Goal: Communication & Community: Answer question/provide support

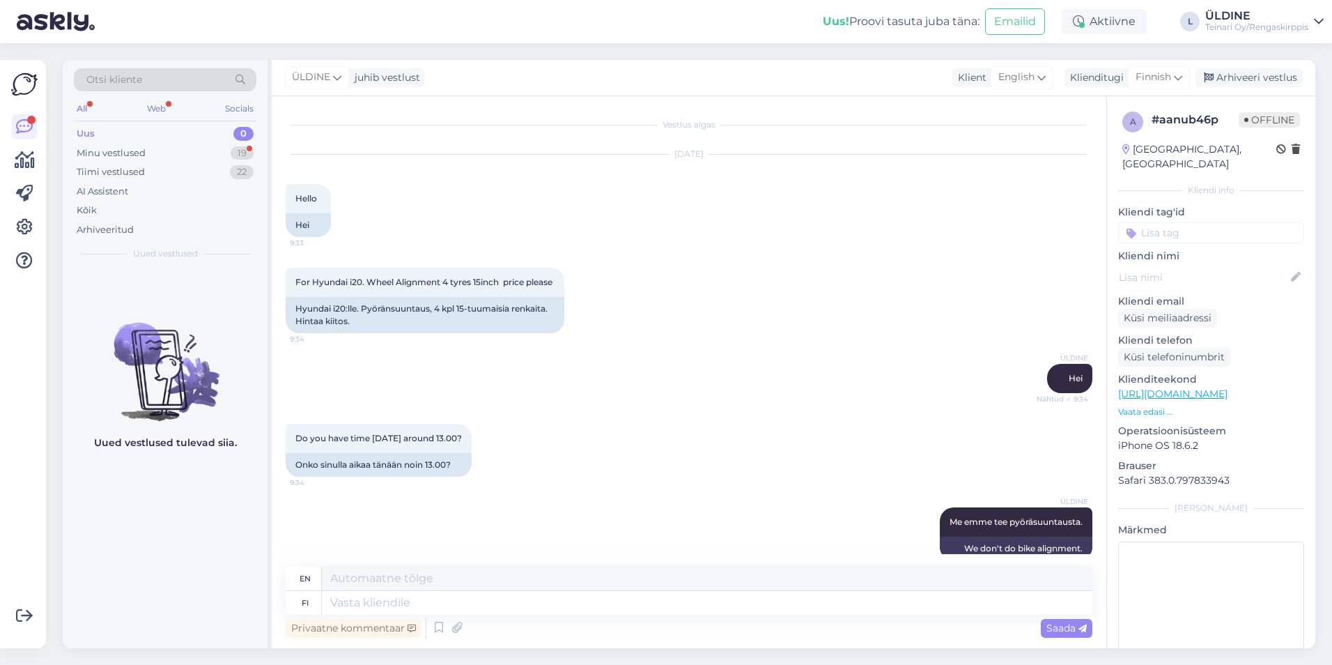
click at [817, 342] on div "For Hyundai i20. Wheel Alignment 4 tyres 15inch price please 9:34 Hyundai i20:l…" at bounding box center [689, 300] width 807 height 96
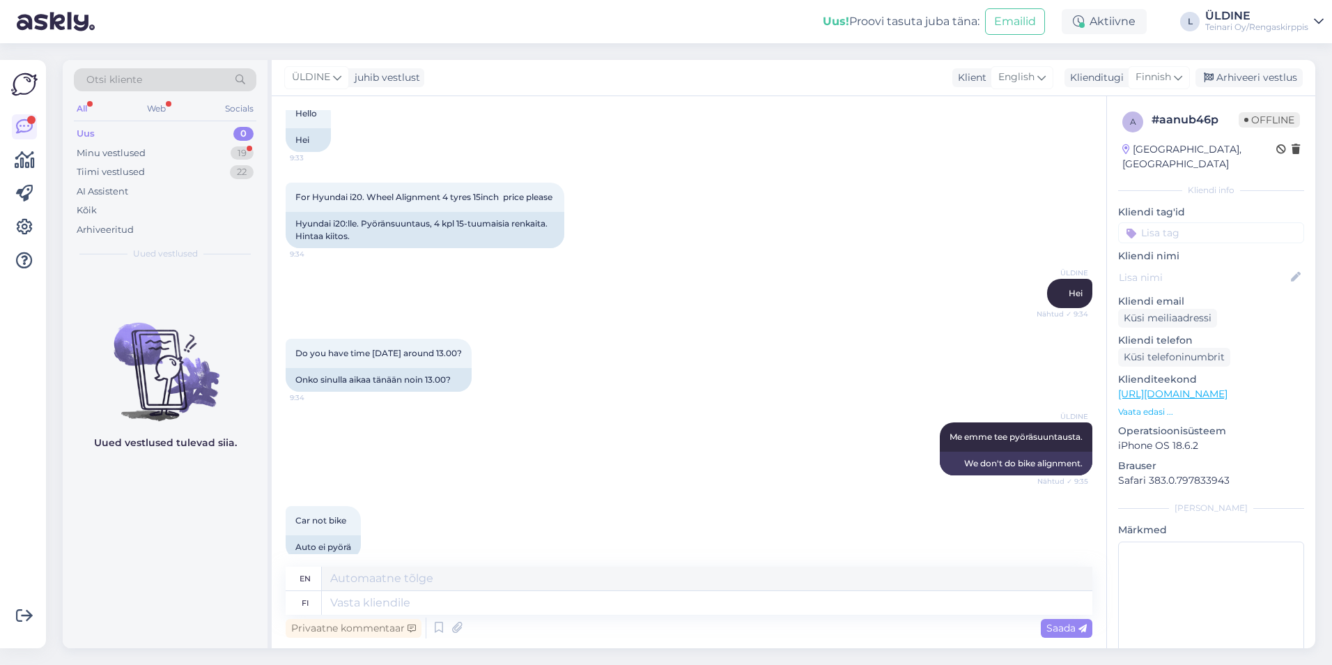
scroll to position [118, 0]
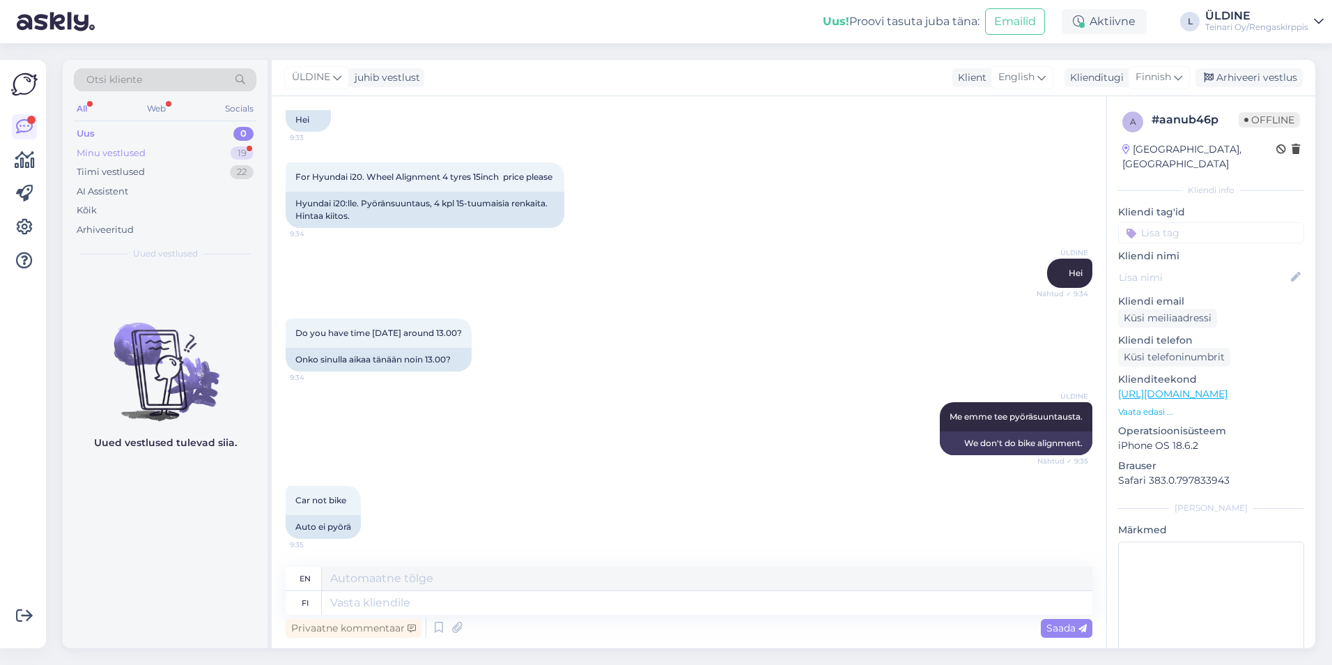
click at [124, 150] on div "Minu vestlused" at bounding box center [111, 153] width 69 height 14
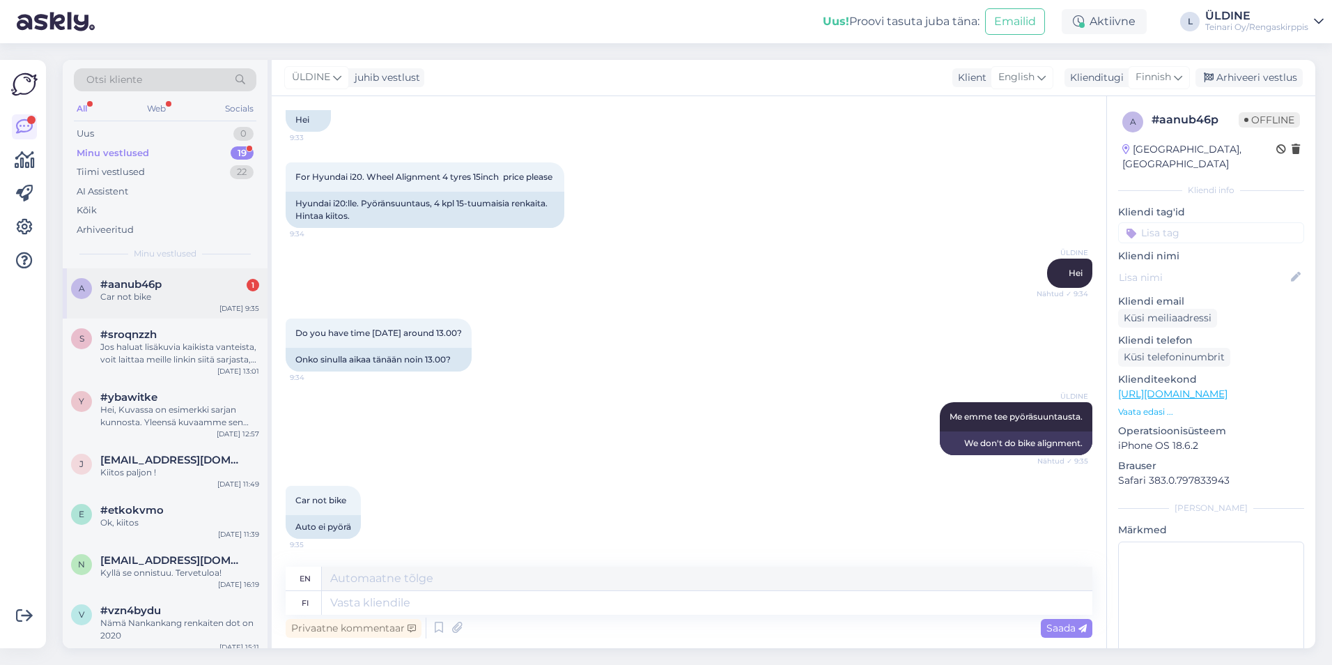
click at [158, 311] on div "a #aanub46p 1 Car not bike [DATE] 9:35" at bounding box center [165, 293] width 205 height 50
click at [930, 429] on icon at bounding box center [931, 428] width 3 height 8
click at [883, 419] on div "ÜLDINE Me emme tee pyöräsuuntausta. Nähtud ✓ 9:35 We don't do bike alignment. T…" at bounding box center [689, 429] width 807 height 84
click at [380, 605] on textarea at bounding box center [707, 603] width 770 height 24
type textarea "me em"
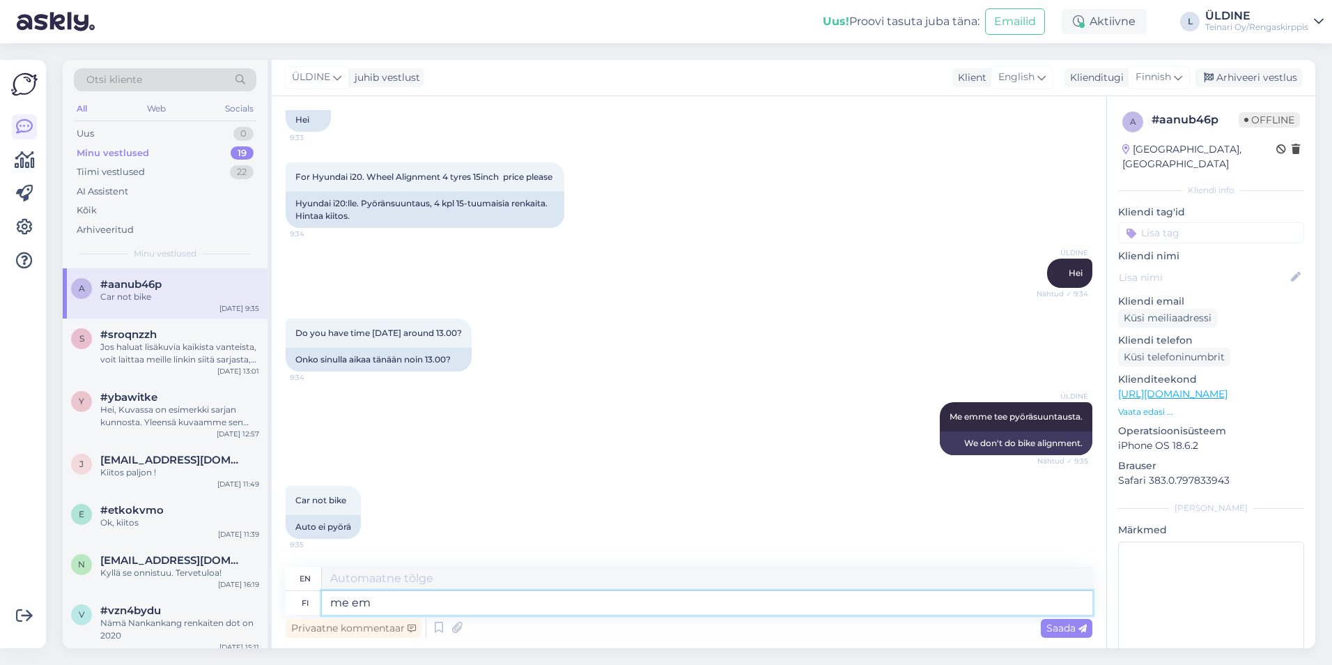
type textarea "we"
type textarea "me emme"
type textarea "we do not"
type textarea "me emme tee"
type textarea "we do not do"
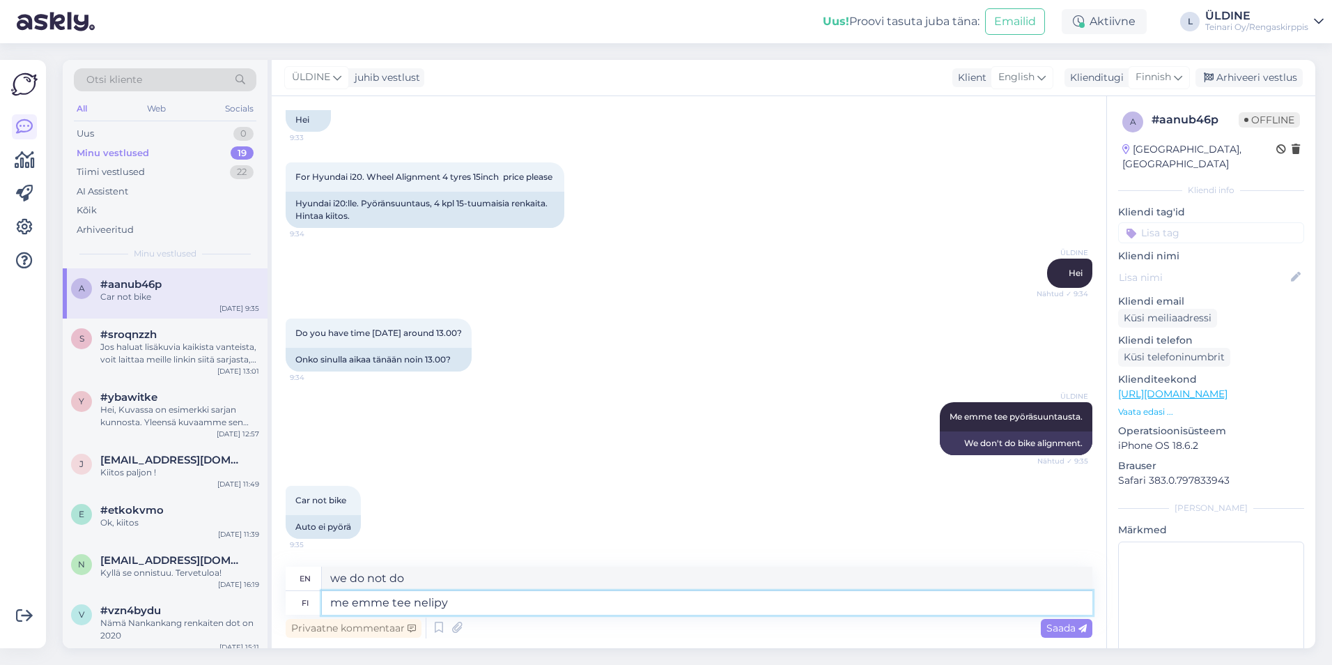
type textarea "me emme tee nelipyö"
type textarea "we don't do quadruplets"
type textarea "me emme tee nelipyörasuuntausta"
type textarea "we do not do four-wheel drive"
drag, startPoint x: 543, startPoint y: 596, endPoint x: 302, endPoint y: 605, distance: 241.9
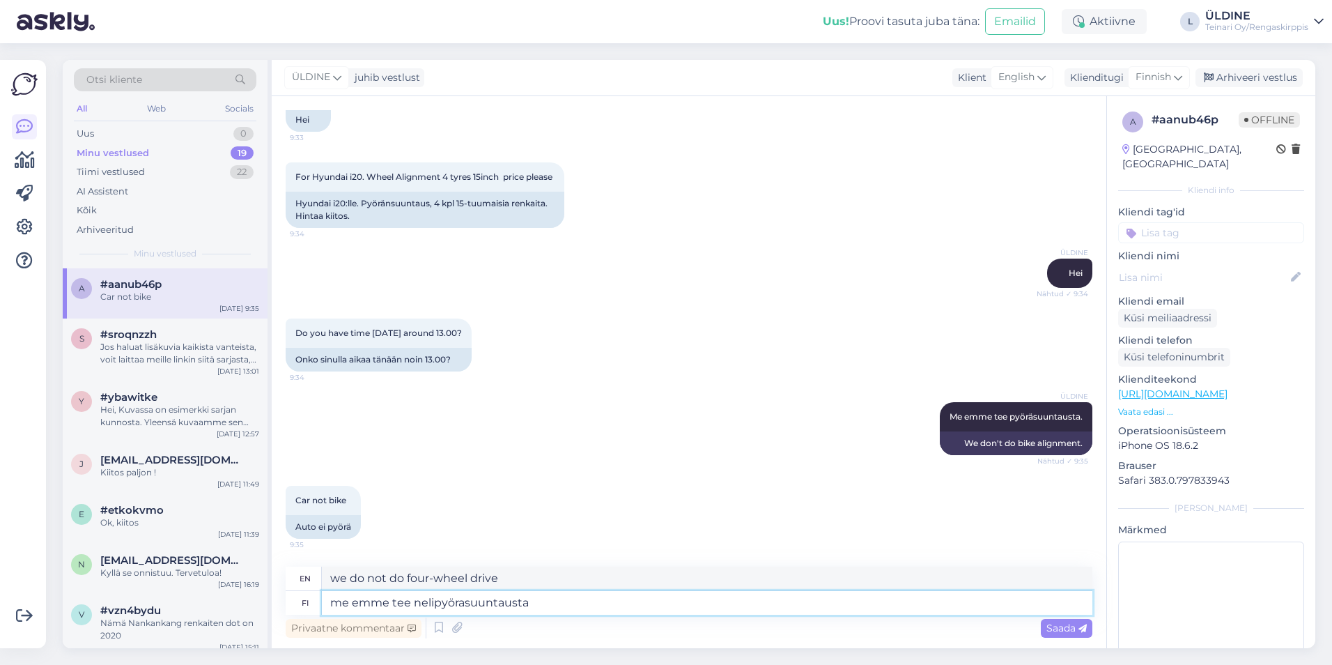
click at [302, 605] on div "fi me emme tee nelipyörasuuntausta" at bounding box center [689, 603] width 807 height 24
type textarea "meillä ei"
type textarea "at our house"
type textarea "meillä ei"
type textarea "we don't"
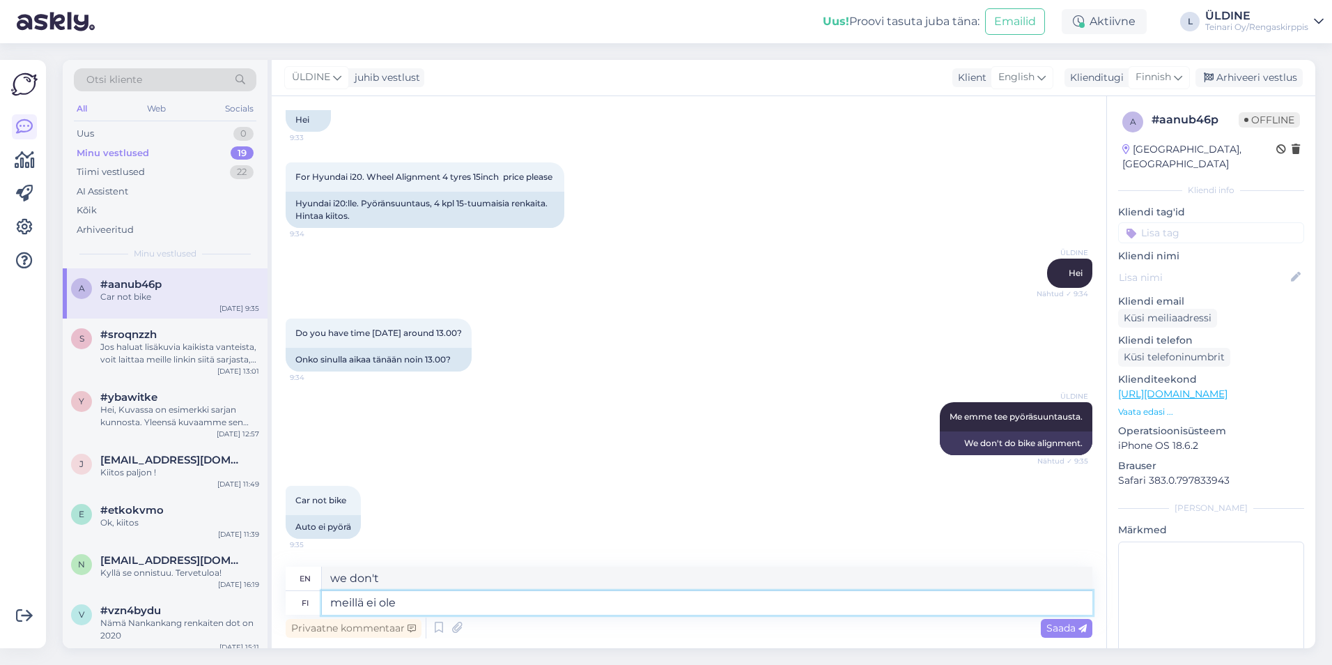
type textarea "meillä ei ole"
type textarea "we don't have"
type textarea "meillä ei ole sallaista p"
type textarea "we don't have a password"
type textarea "meillä ei ole sallaista palvelu"
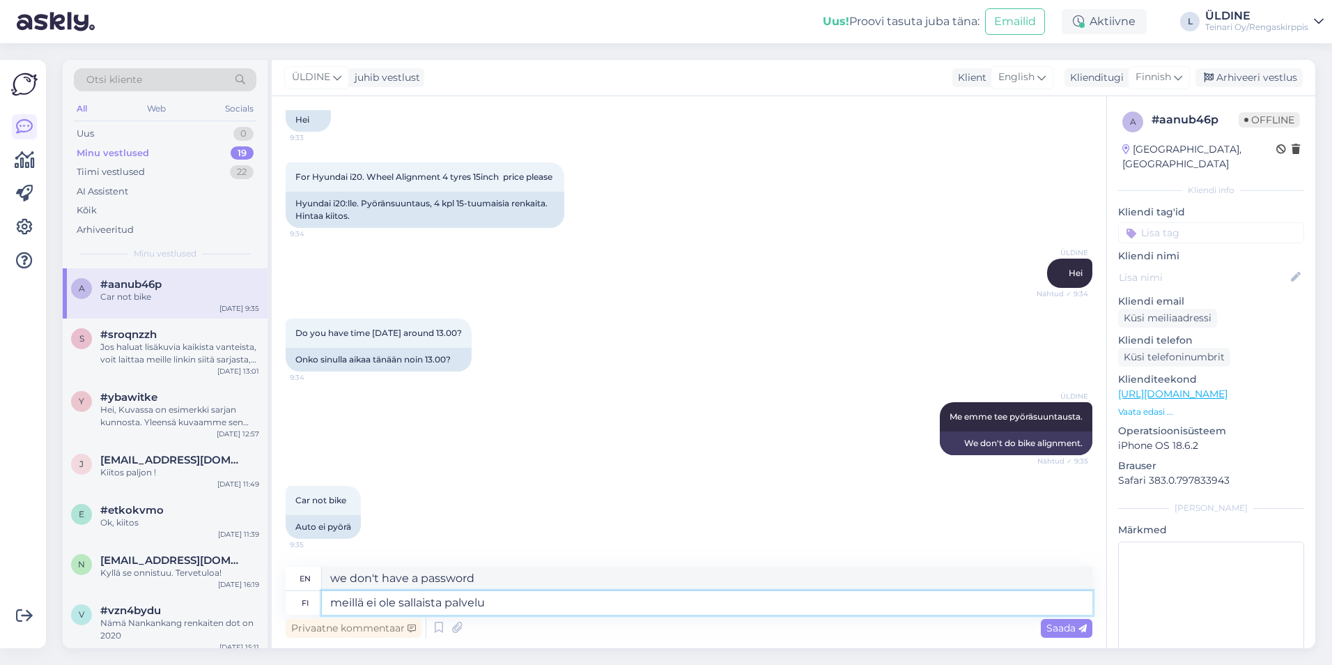
type textarea "we do not have a secret service"
type textarea "meillä ei ole sallaista palvelu."
type textarea "We do not have a secret service."
click at [442, 603] on textarea "meillä ei ole sallaista palvelu." at bounding box center [707, 603] width 770 height 24
type textarea "meillä ei ole sellaista palvelu."
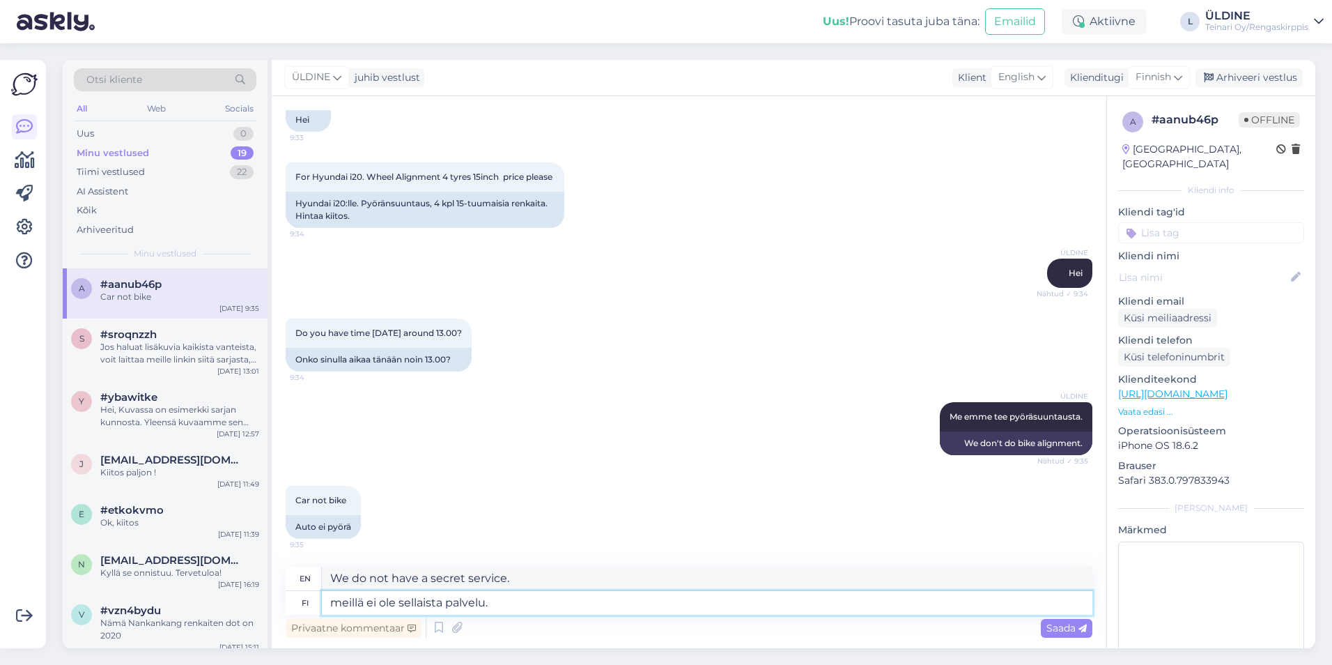
type textarea "we don't have such a service."
type textarea "meillä ei ole sellaista palvelu."
click at [1053, 630] on span "Saada" at bounding box center [1066, 627] width 40 height 13
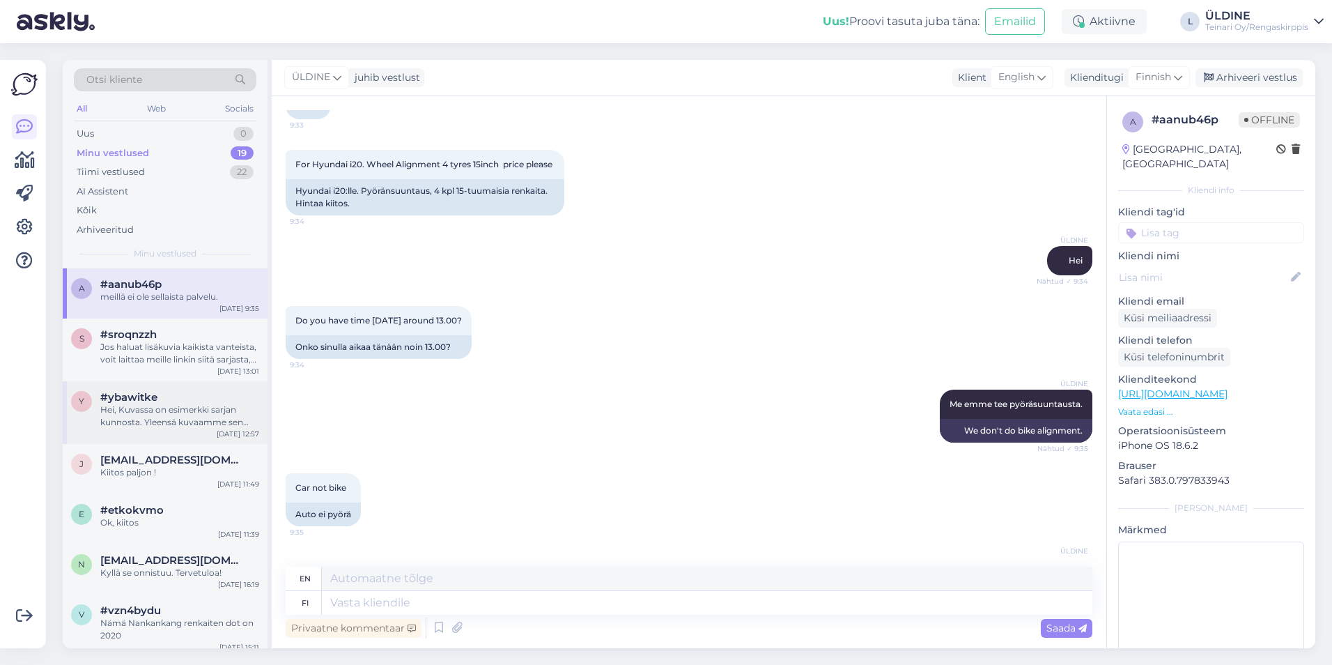
scroll to position [201, 0]
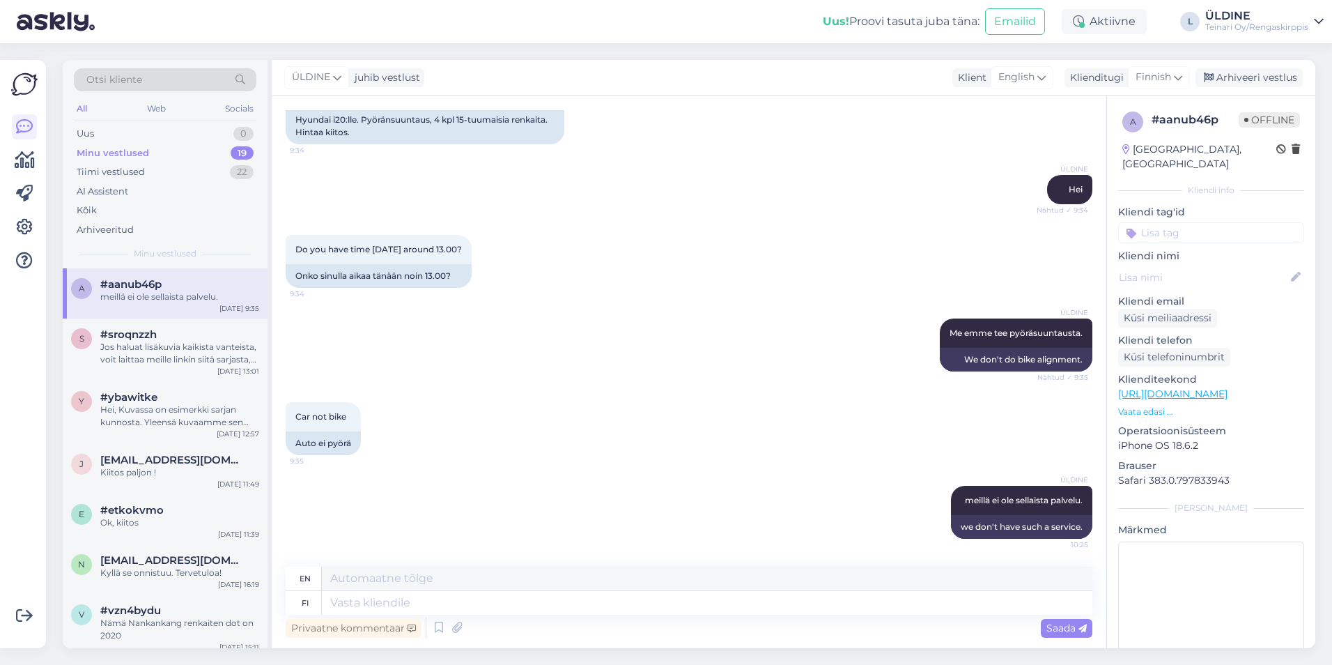
click at [817, 464] on div "Car not bike 9:35 Auto ei pyörä" at bounding box center [689, 429] width 807 height 84
click at [777, 456] on div "Car not bike 9:35 Auto ei pyörä" at bounding box center [689, 429] width 807 height 84
click at [100, 137] on div "Uus 0" at bounding box center [165, 134] width 183 height 20
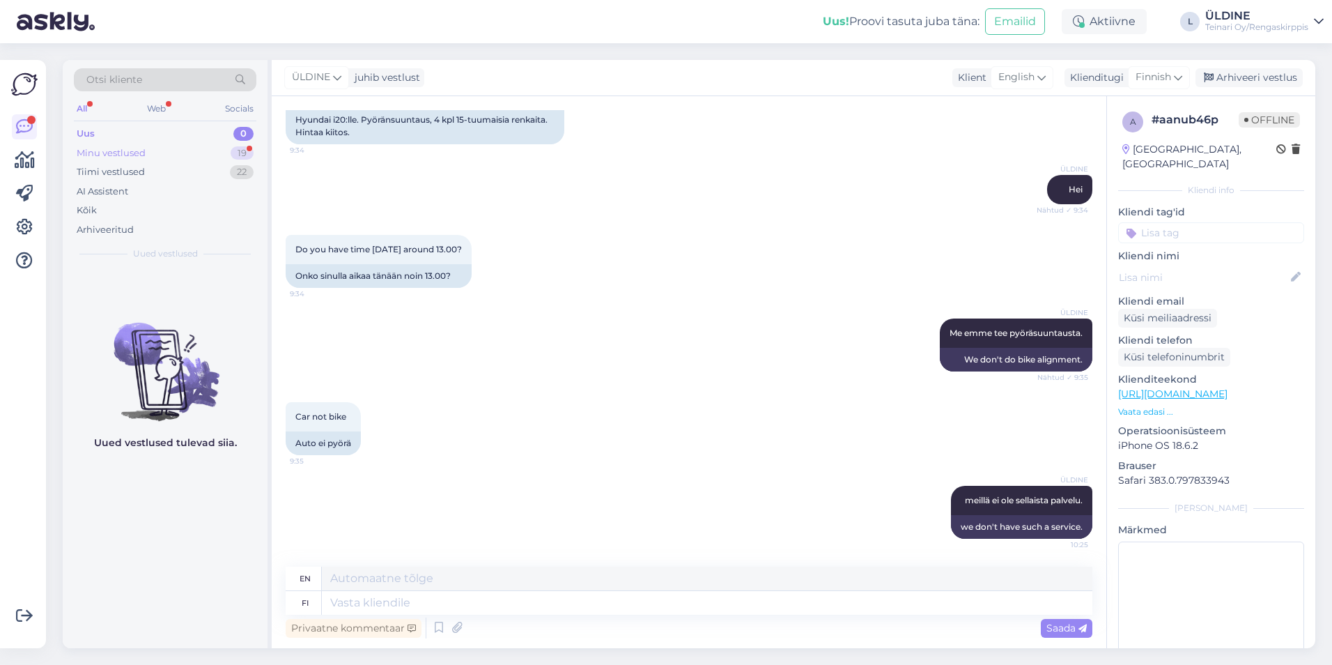
click at [126, 154] on div "Minu vestlused" at bounding box center [111, 153] width 69 height 14
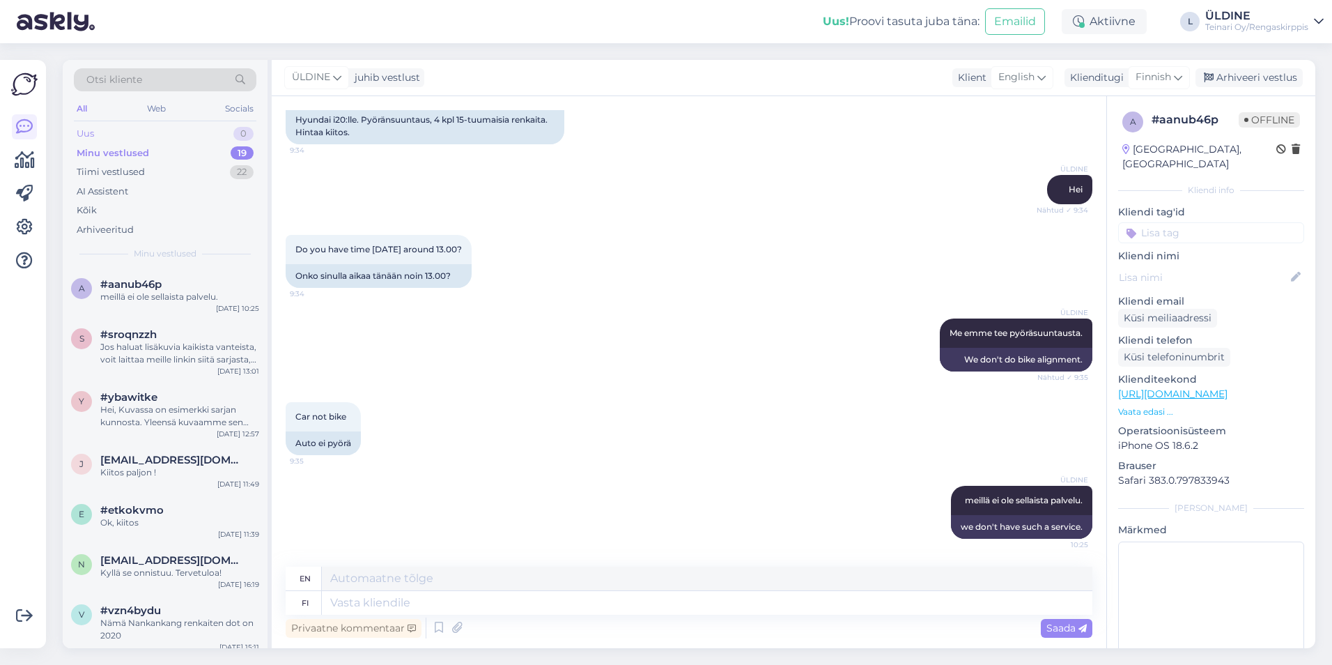
click at [95, 130] on div "Uus 0" at bounding box center [165, 134] width 183 height 20
